Goal: Check status: Check status

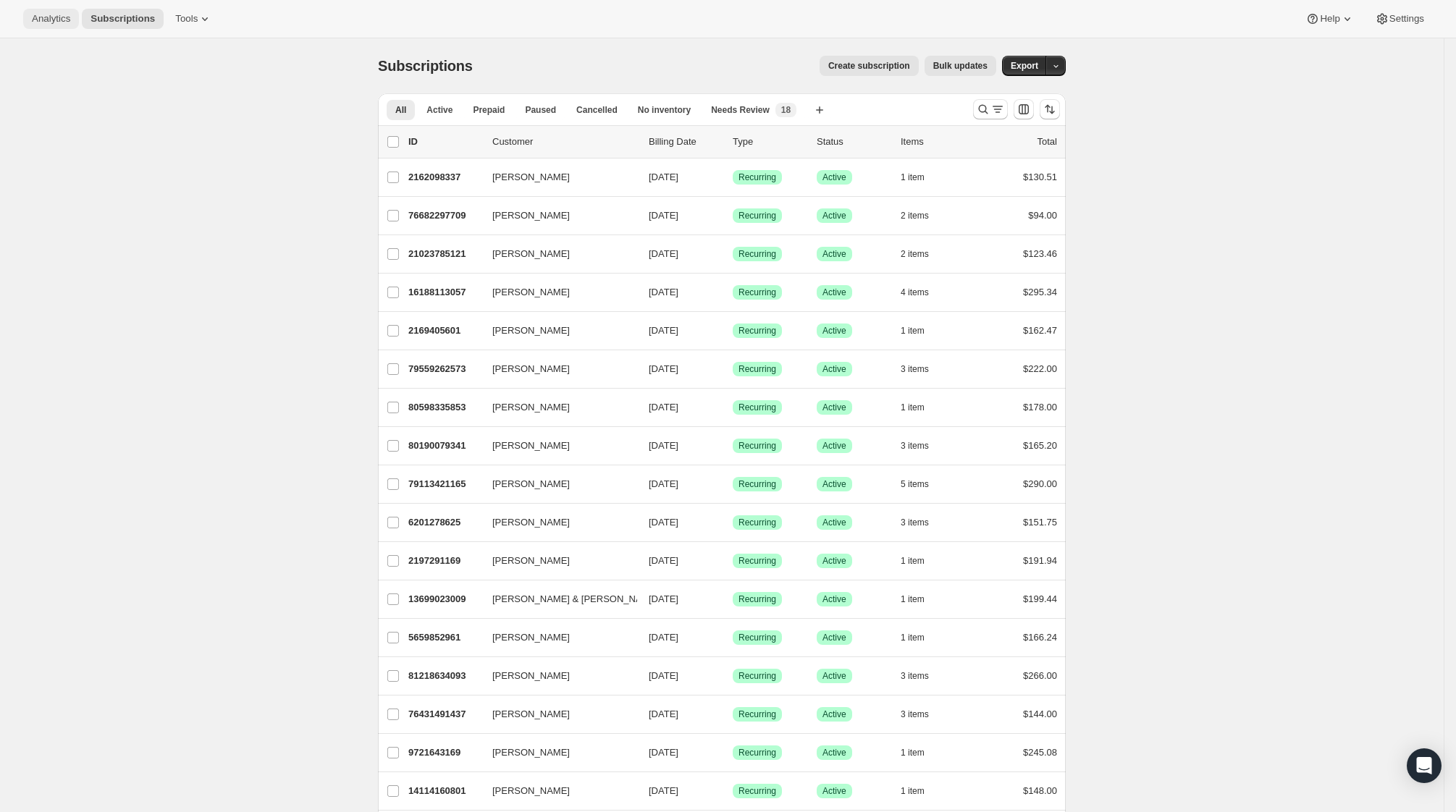
click at [70, 19] on span "Analytics" at bounding box center [50, 19] width 38 height 11
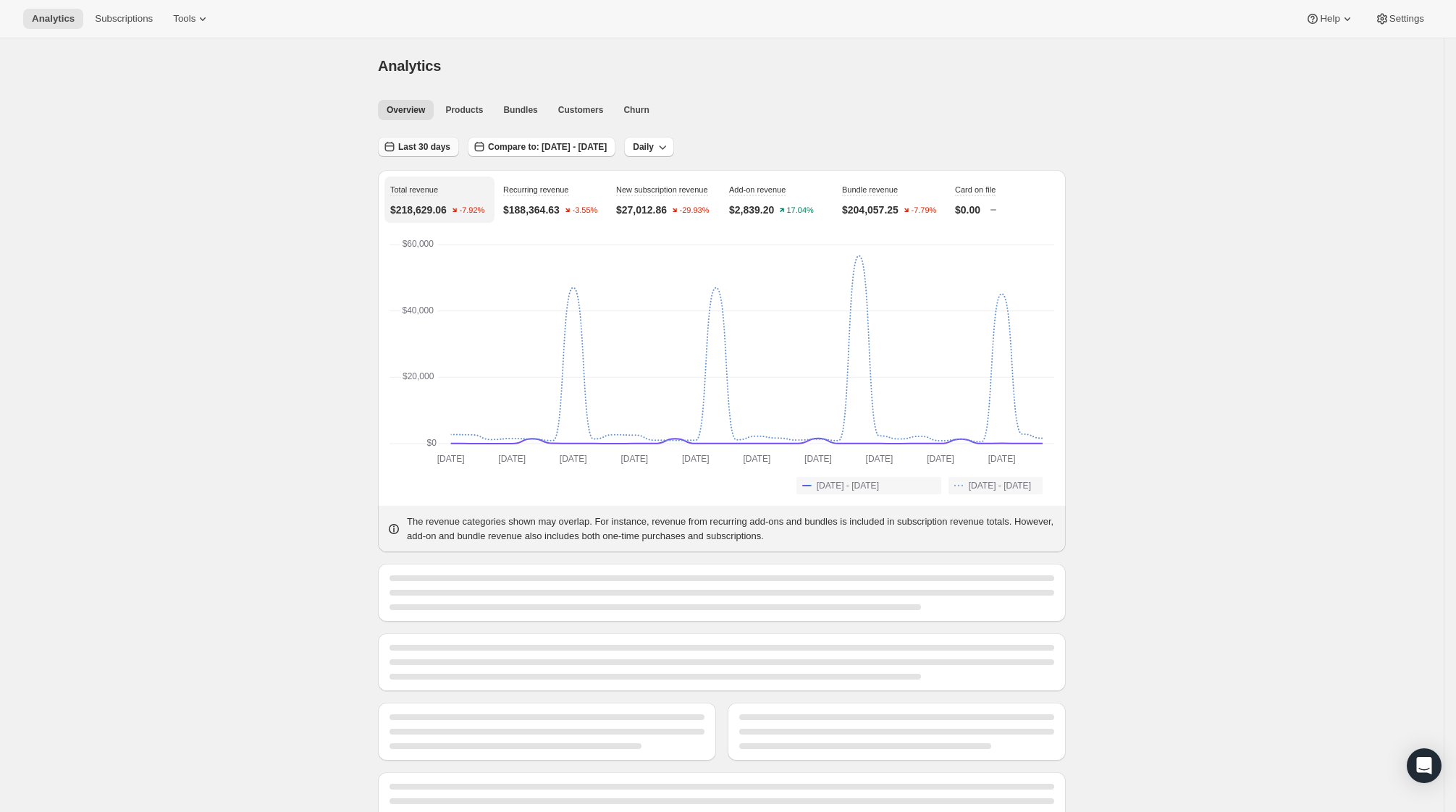
click at [428, 148] on span "Last 30 days" at bounding box center [424, 147] width 52 height 11
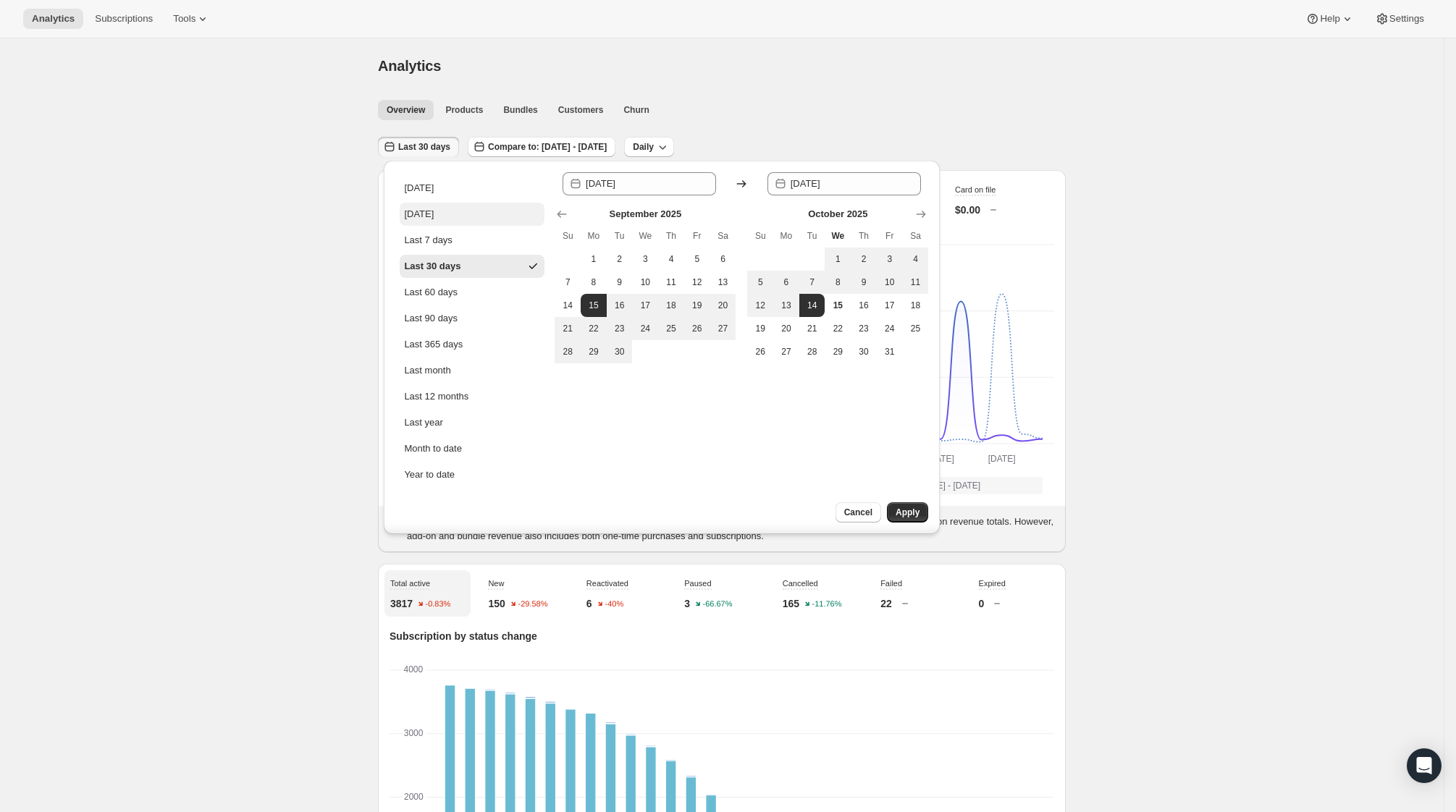
click at [456, 218] on button "[DATE]" at bounding box center [472, 214] width 145 height 23
type input "[DATE]"
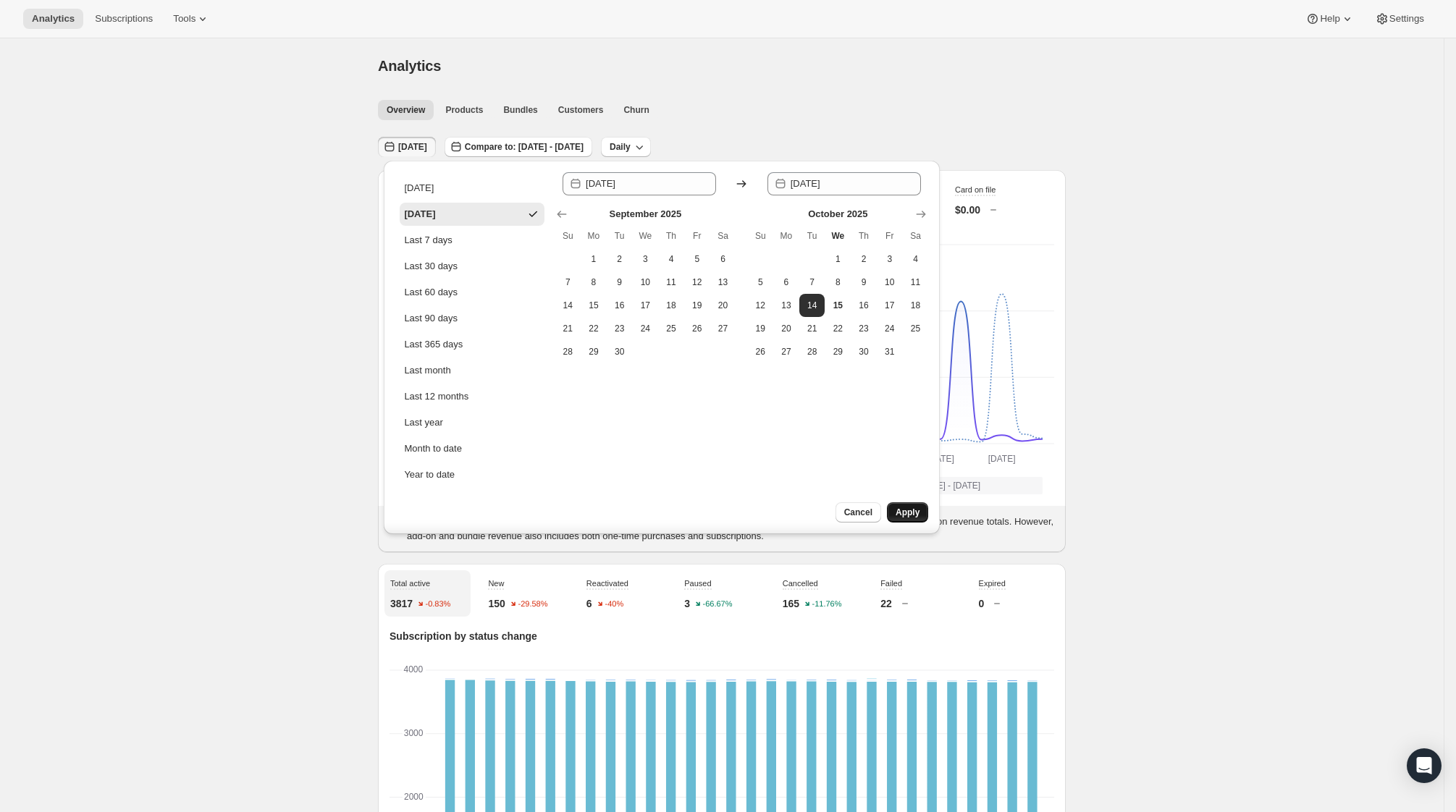
click at [903, 512] on span "Apply" at bounding box center [908, 512] width 24 height 11
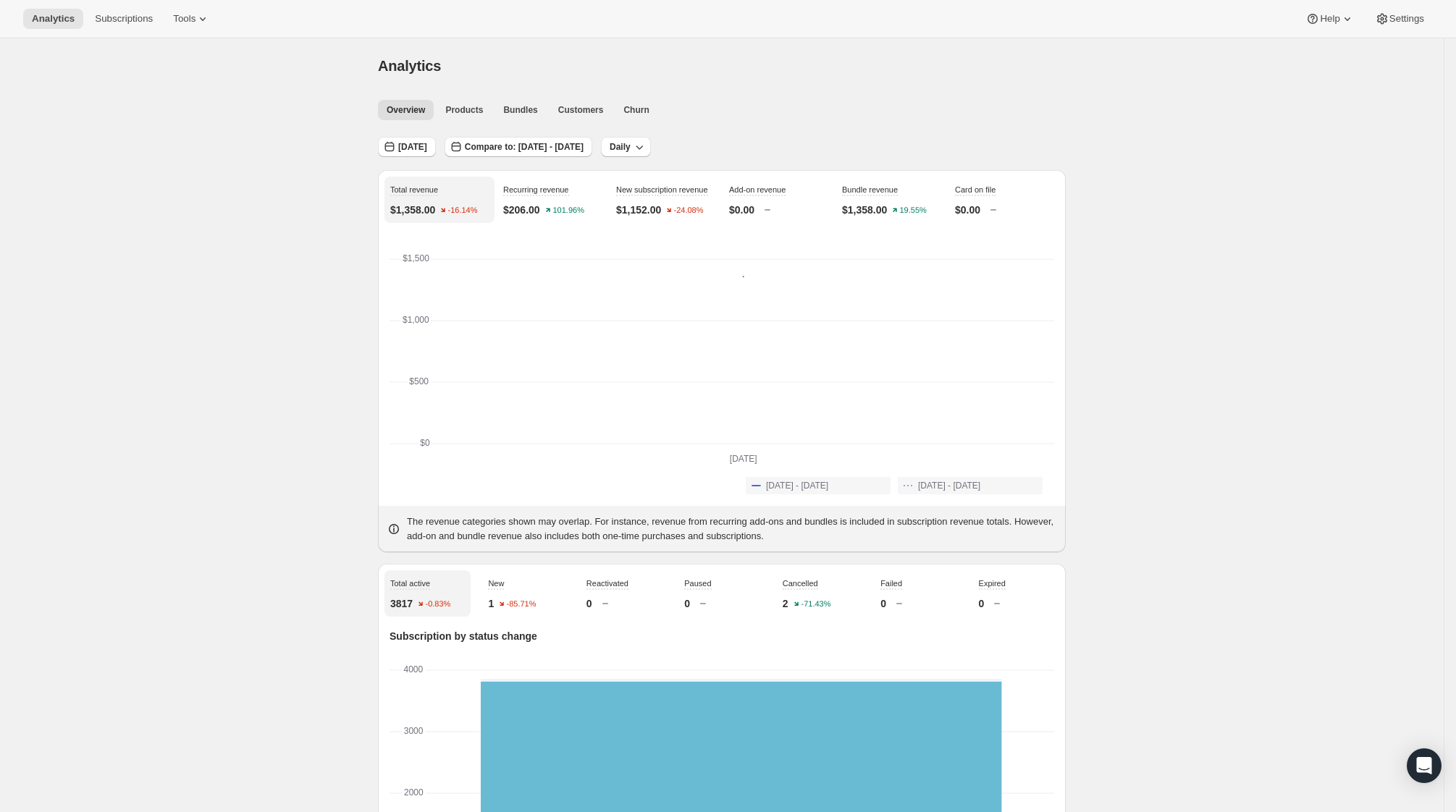
click at [418, 132] on div "[DATE] Compare to: [DATE] - [DATE] Daily" at bounding box center [722, 142] width 688 height 33
click at [410, 149] on span "[DATE]" at bounding box center [412, 147] width 29 height 11
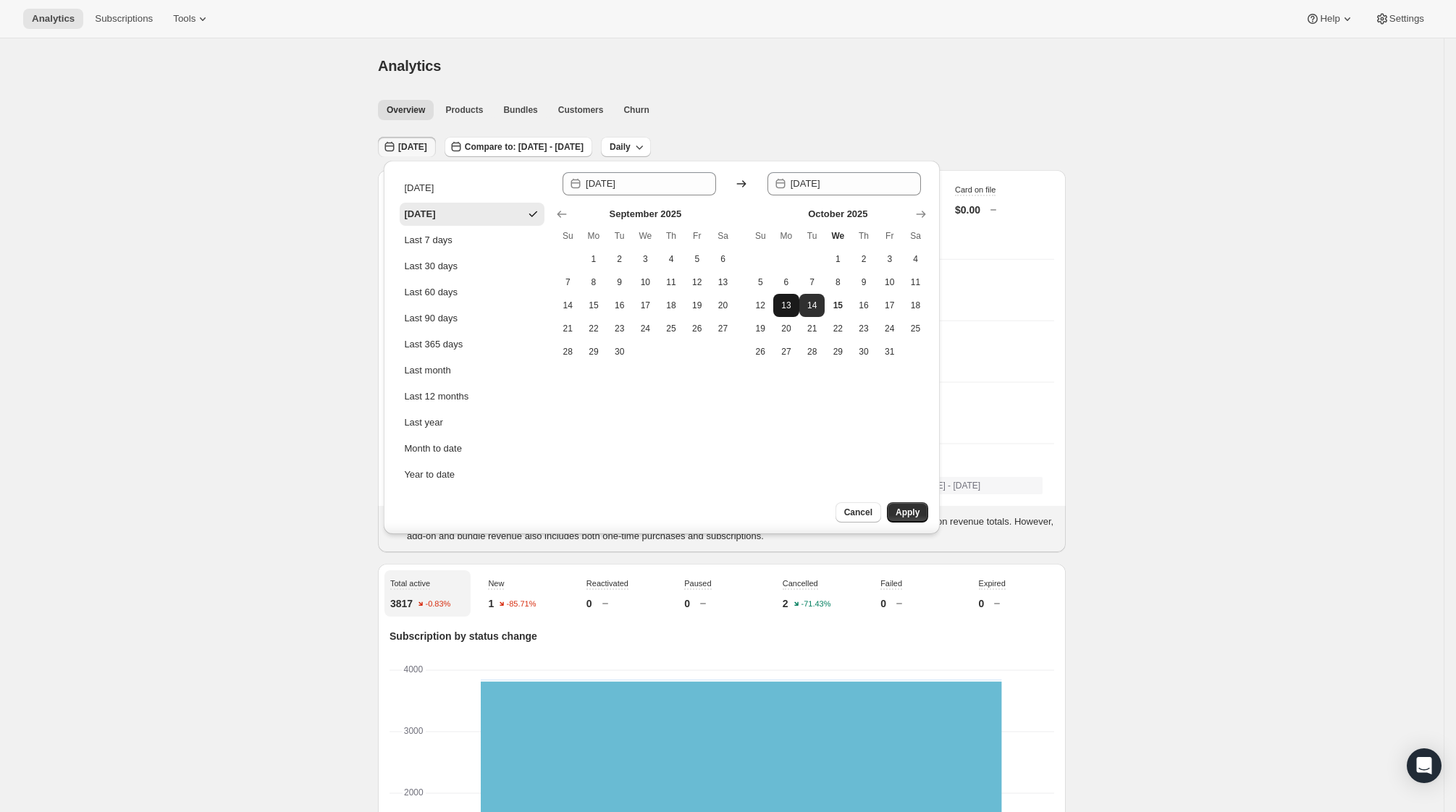
click at [774, 309] on button "13" at bounding box center [786, 306] width 26 height 23
type input "[DATE]"
click at [779, 307] on span "13" at bounding box center [786, 306] width 14 height 11
click at [898, 509] on span "Apply" at bounding box center [908, 512] width 24 height 11
